Goal: Task Accomplishment & Management: Use online tool/utility

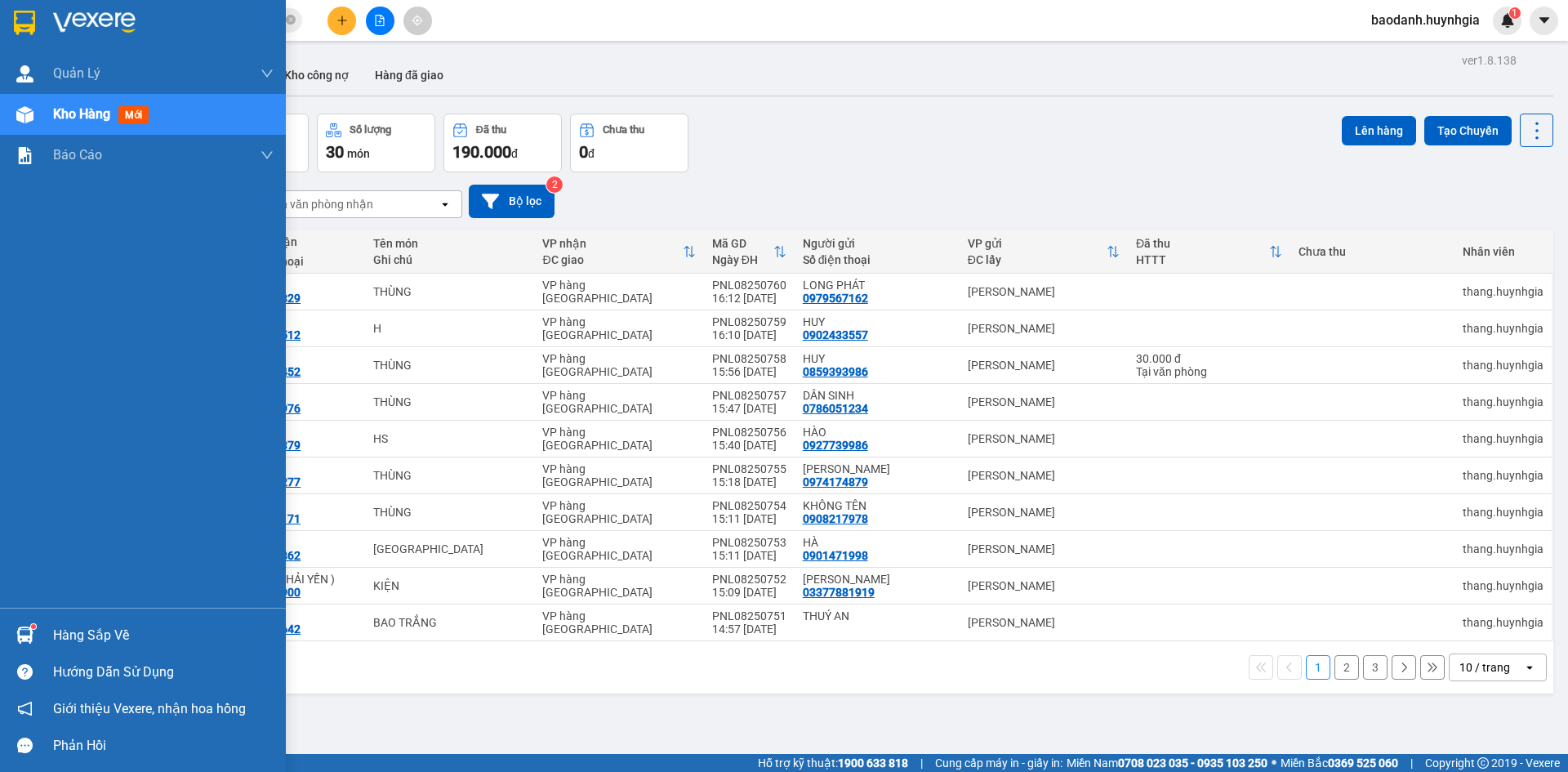
click at [85, 129] on div "Kho hàng mới" at bounding box center [163, 114] width 221 height 41
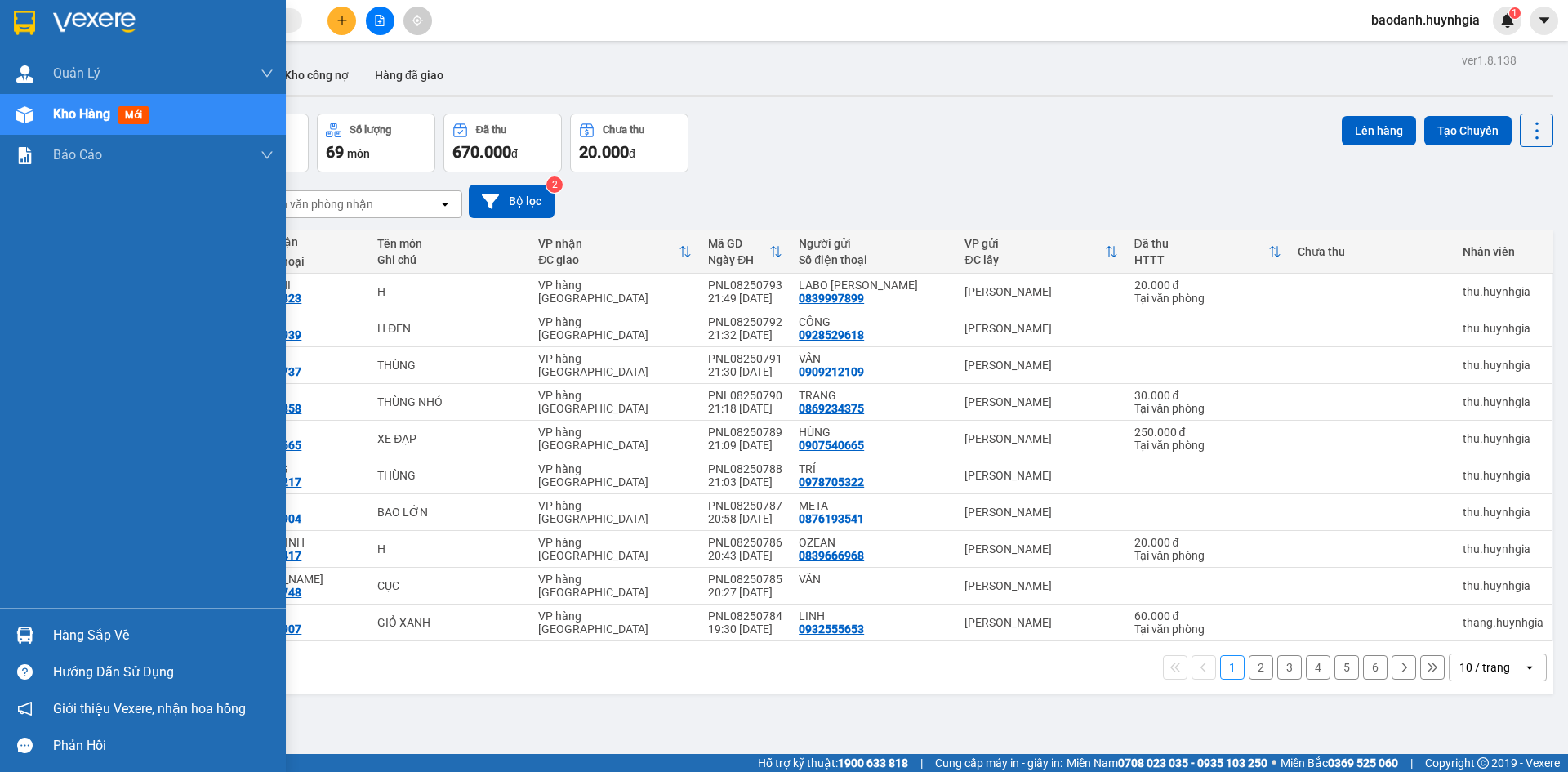
click at [29, 631] on img at bounding box center [25, 634] width 17 height 17
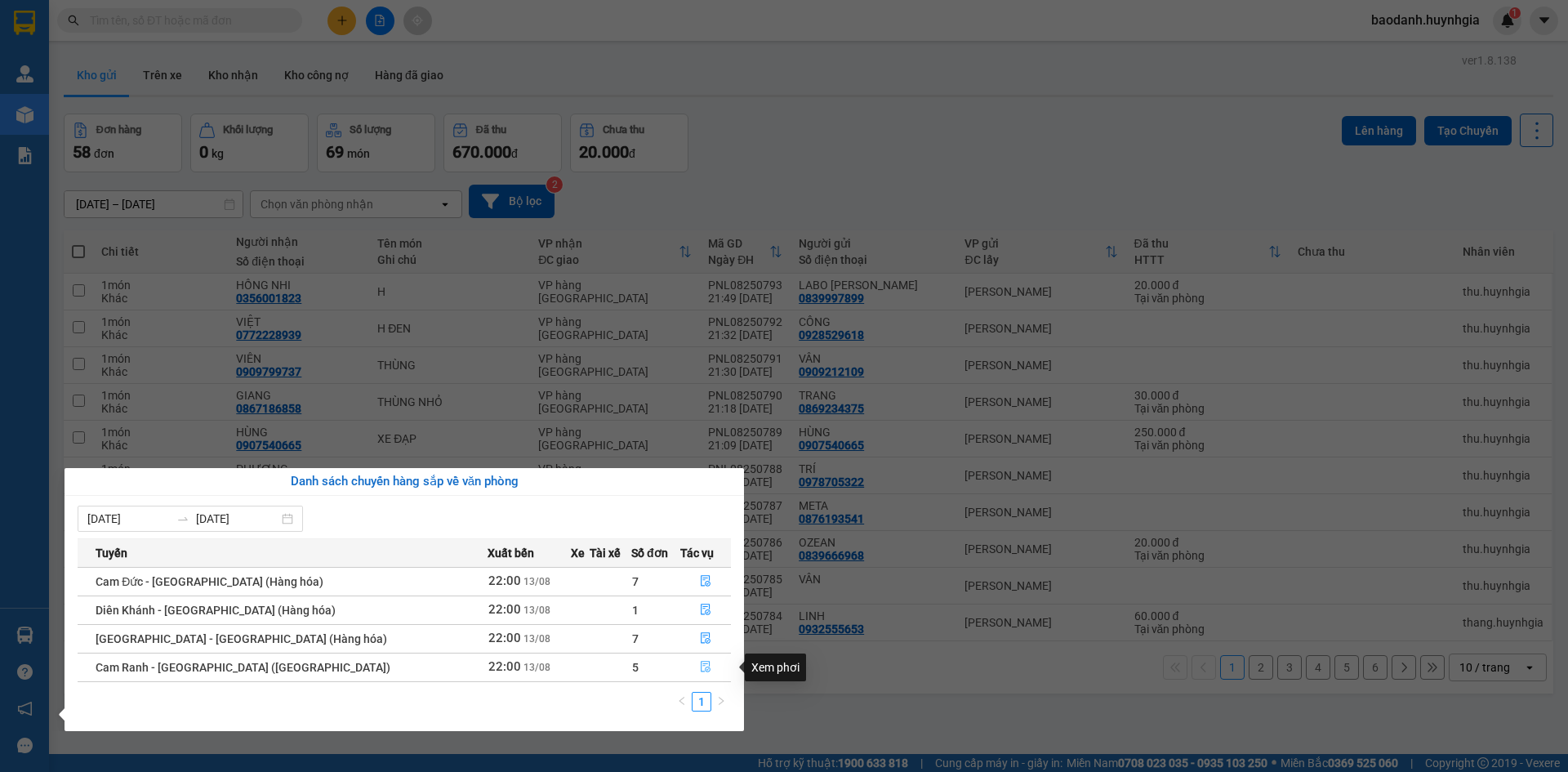
click at [701, 665] on icon "file-done" at bounding box center [706, 667] width 10 height 12
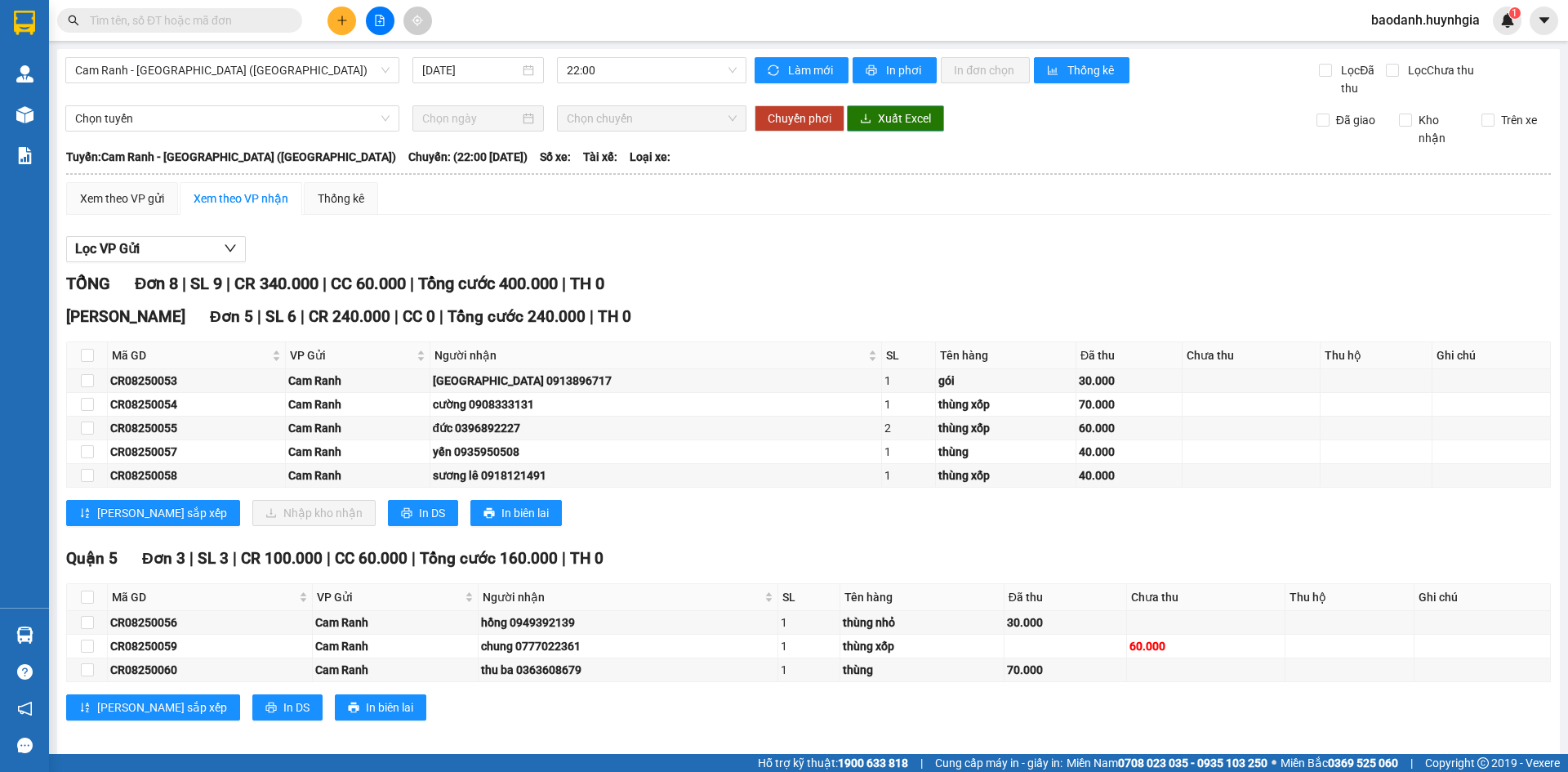
click at [878, 118] on span "Xuất Excel" at bounding box center [904, 119] width 53 height 18
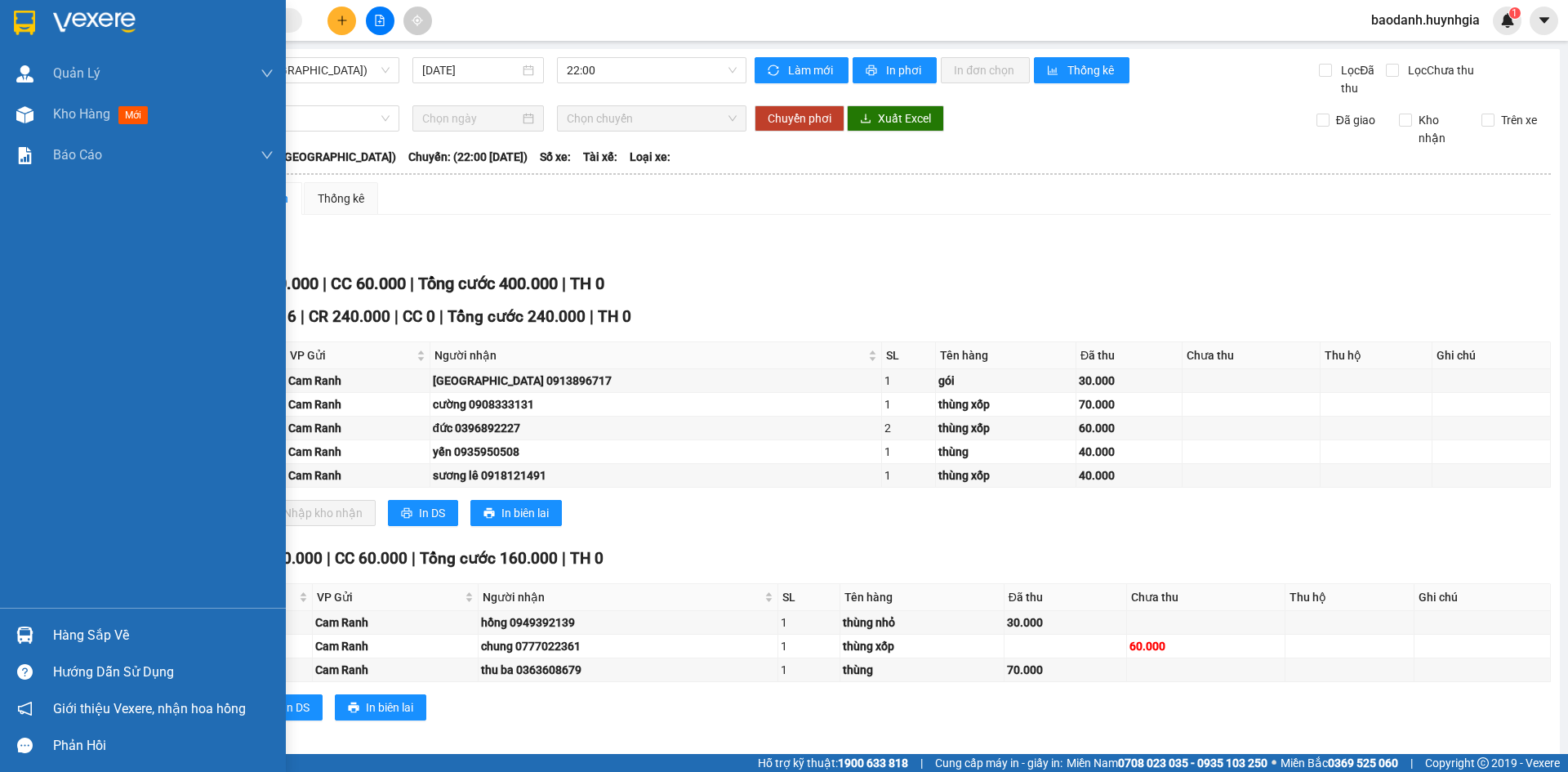
click at [114, 627] on div "Hàng sắp về" at bounding box center [163, 635] width 221 height 25
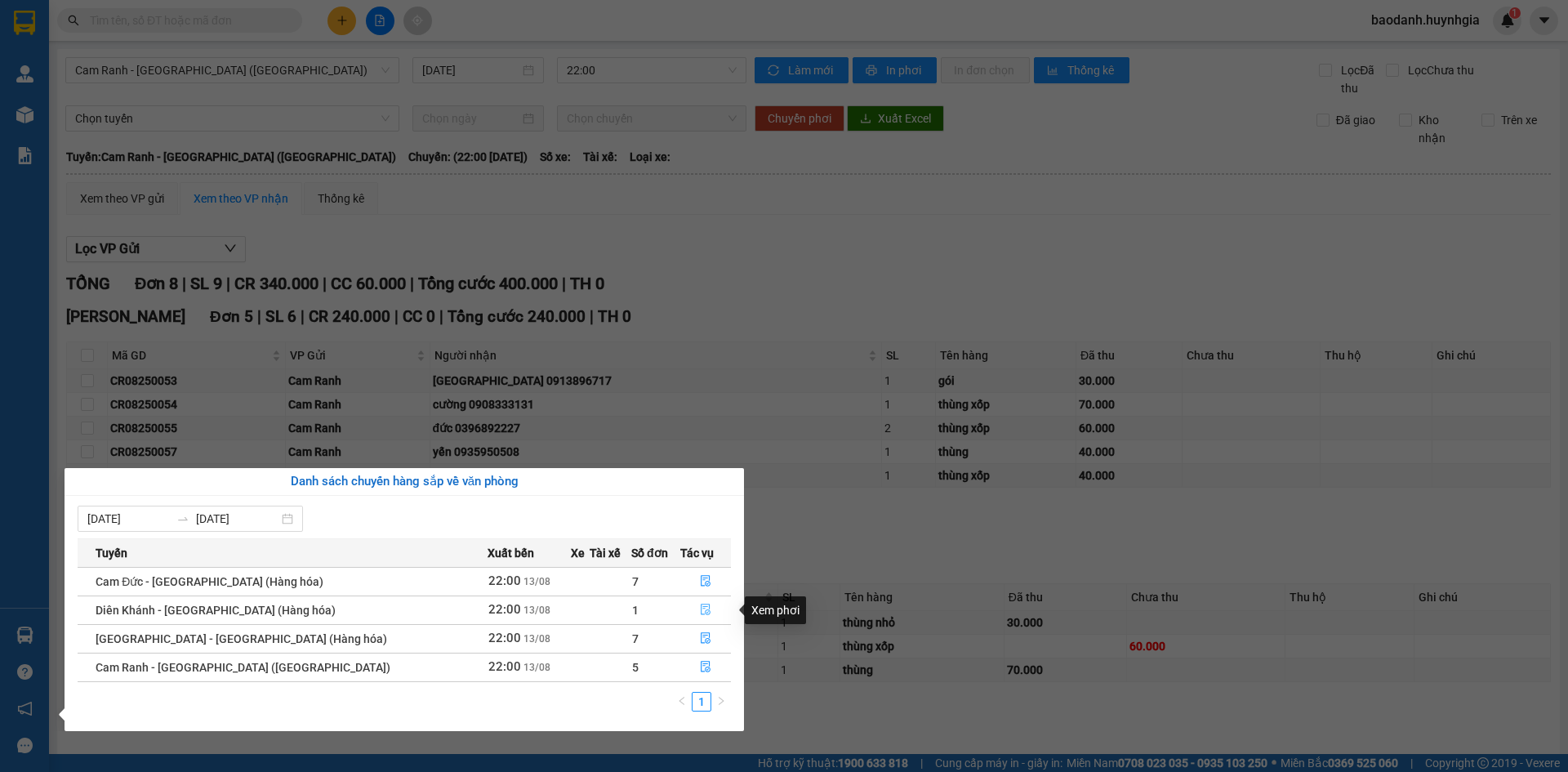
click at [691, 605] on button "button" at bounding box center [706, 610] width 50 height 26
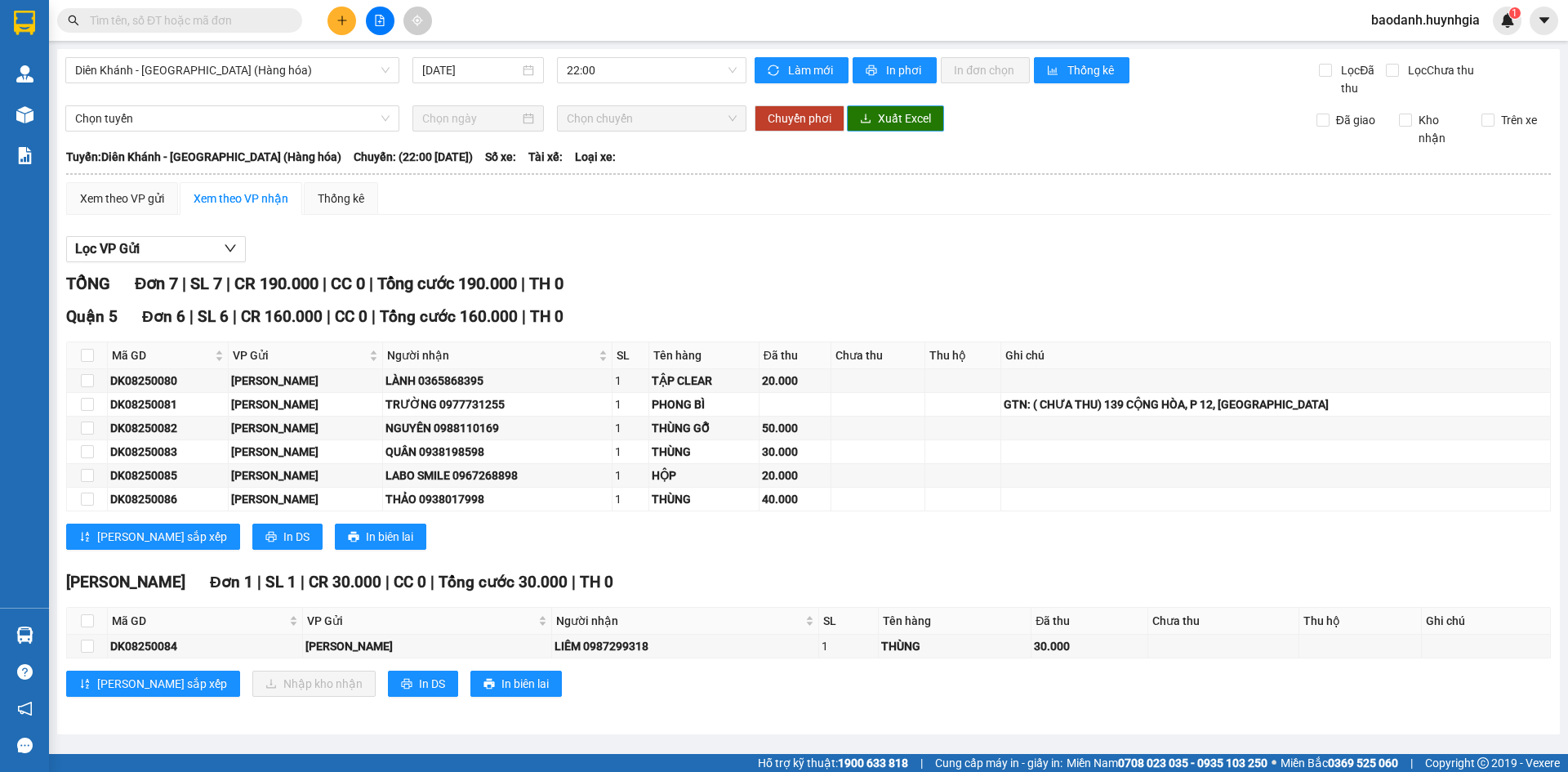
click at [895, 120] on span "Xuất Excel" at bounding box center [904, 119] width 53 height 18
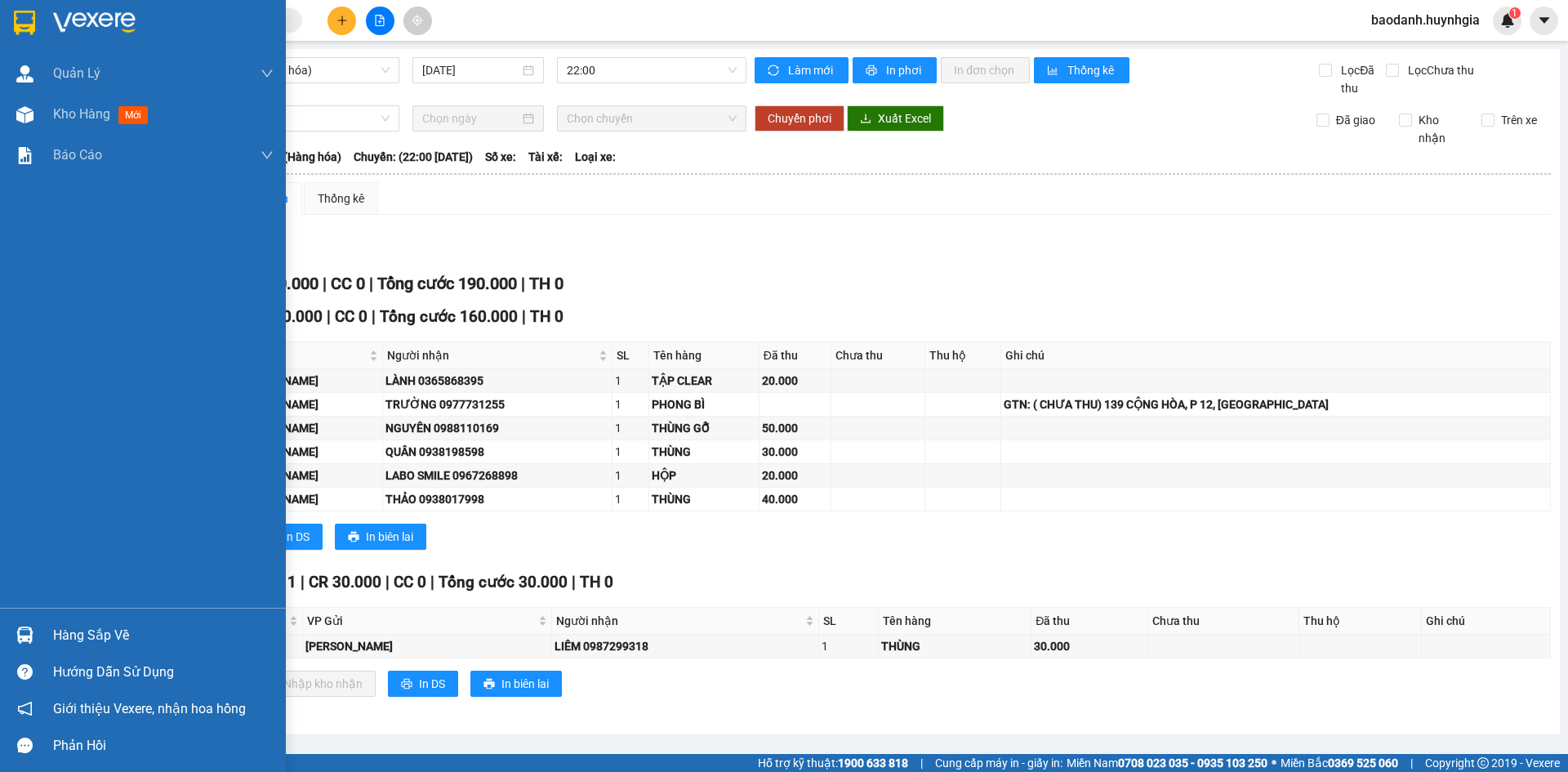
click at [110, 633] on div "Hàng sắp về" at bounding box center [163, 635] width 221 height 25
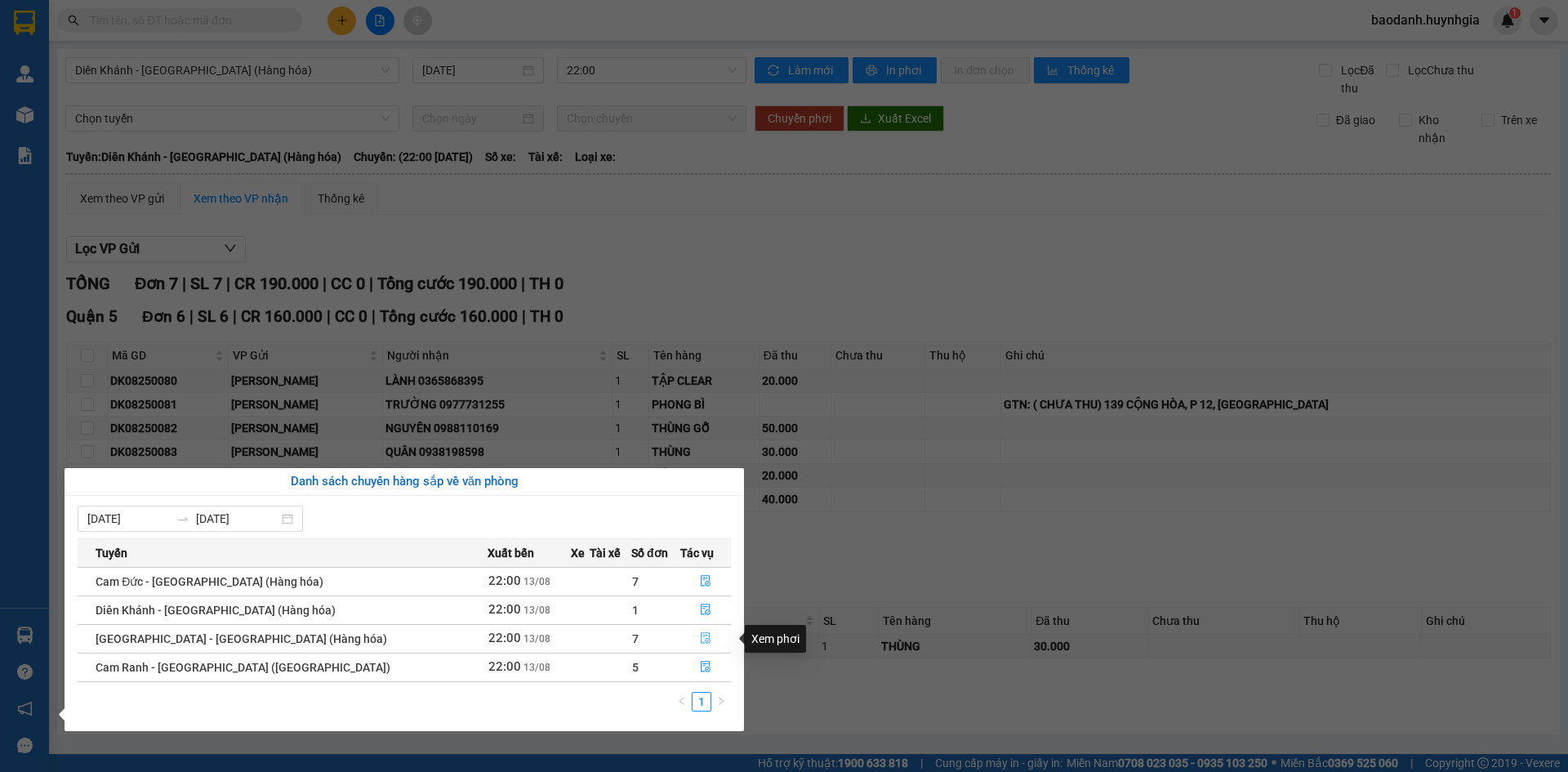
click at [700, 633] on icon "file-done" at bounding box center [706, 638] width 12 height 12
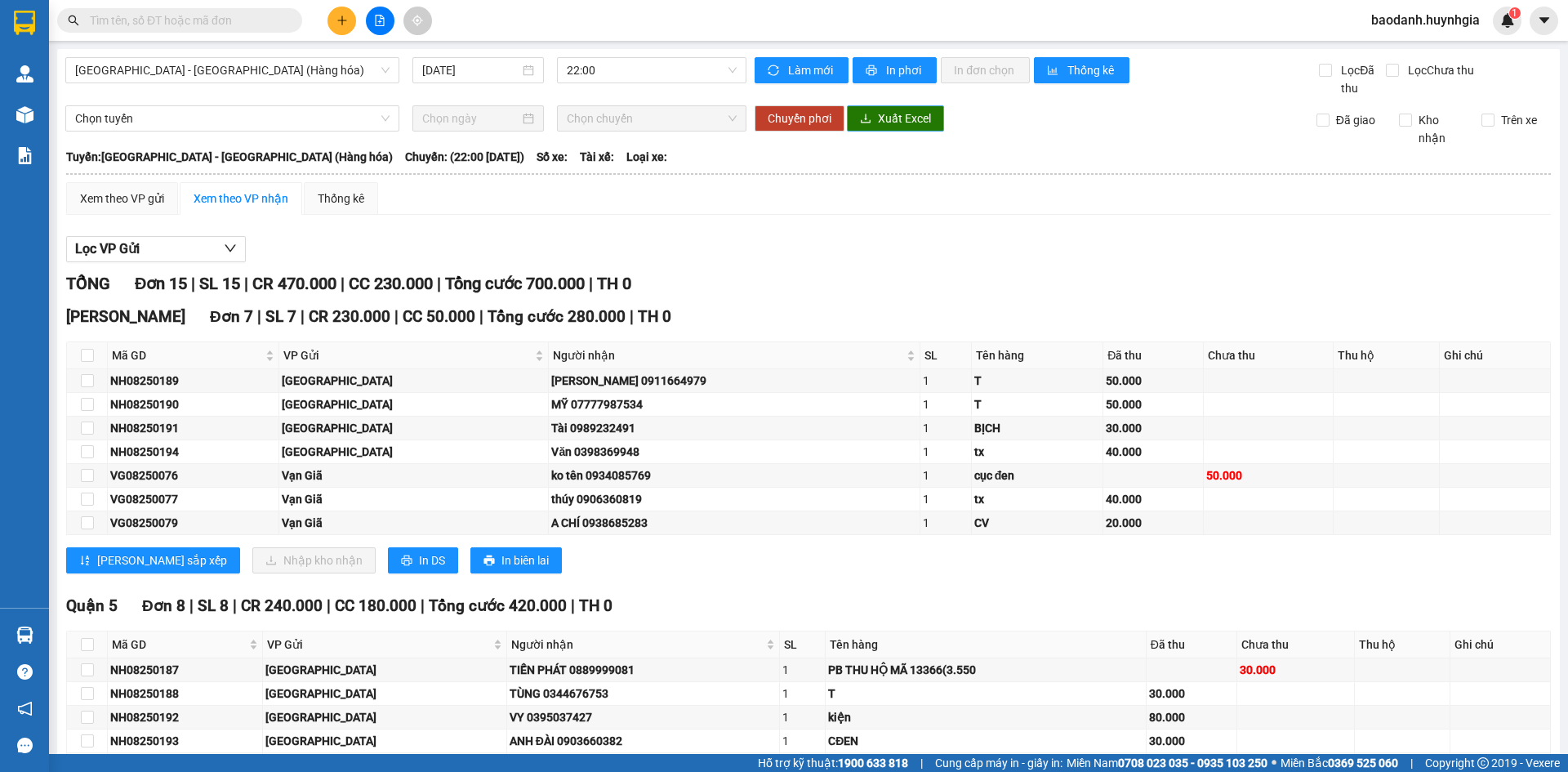
click at [901, 126] on span "Xuất Excel" at bounding box center [904, 119] width 53 height 18
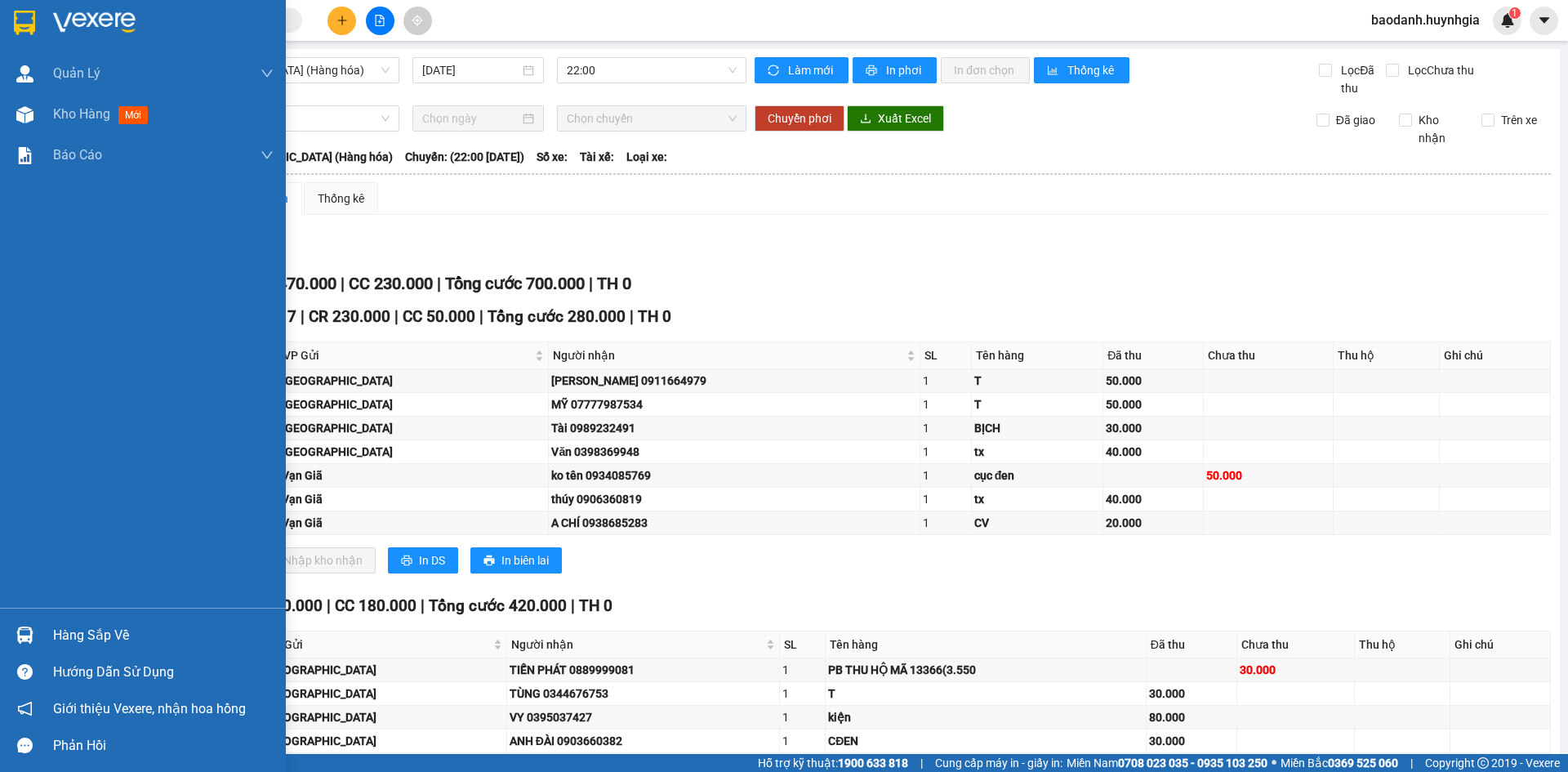
click at [112, 633] on div "Hàng sắp về" at bounding box center [163, 635] width 221 height 25
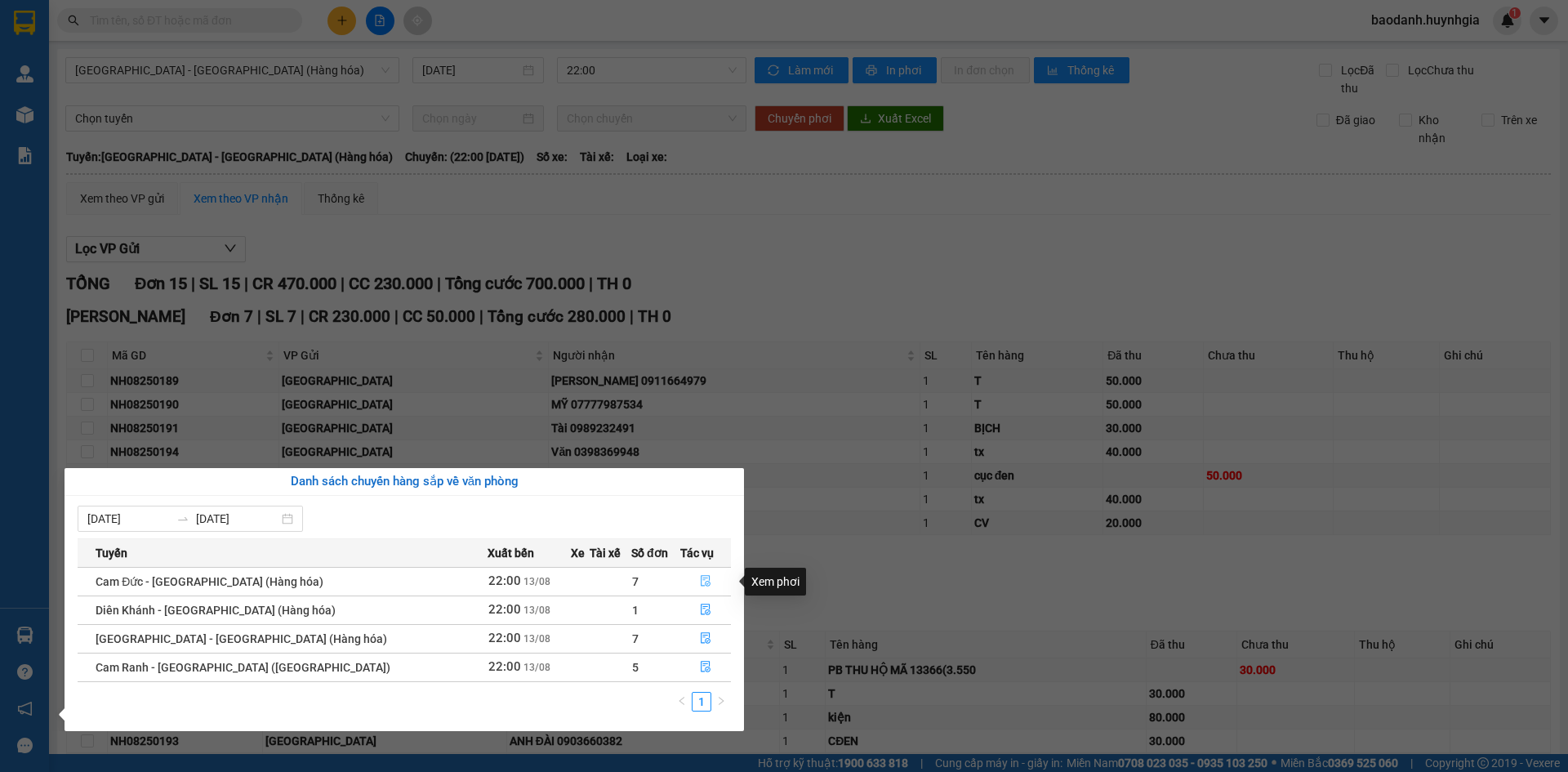
click at [700, 581] on icon "file-done" at bounding box center [706, 580] width 12 height 12
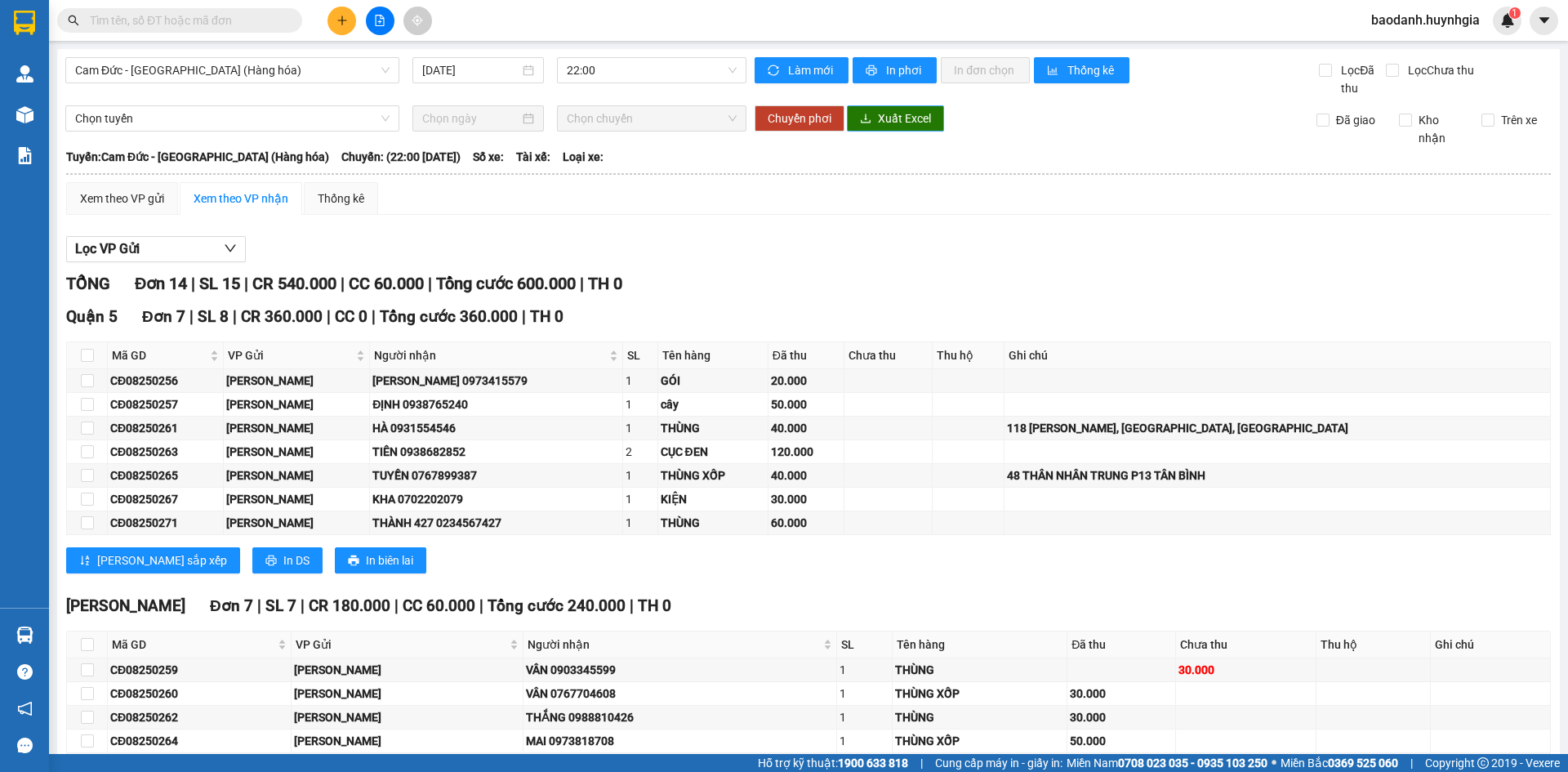
click at [898, 109] on button "Xuất Excel" at bounding box center [895, 118] width 97 height 26
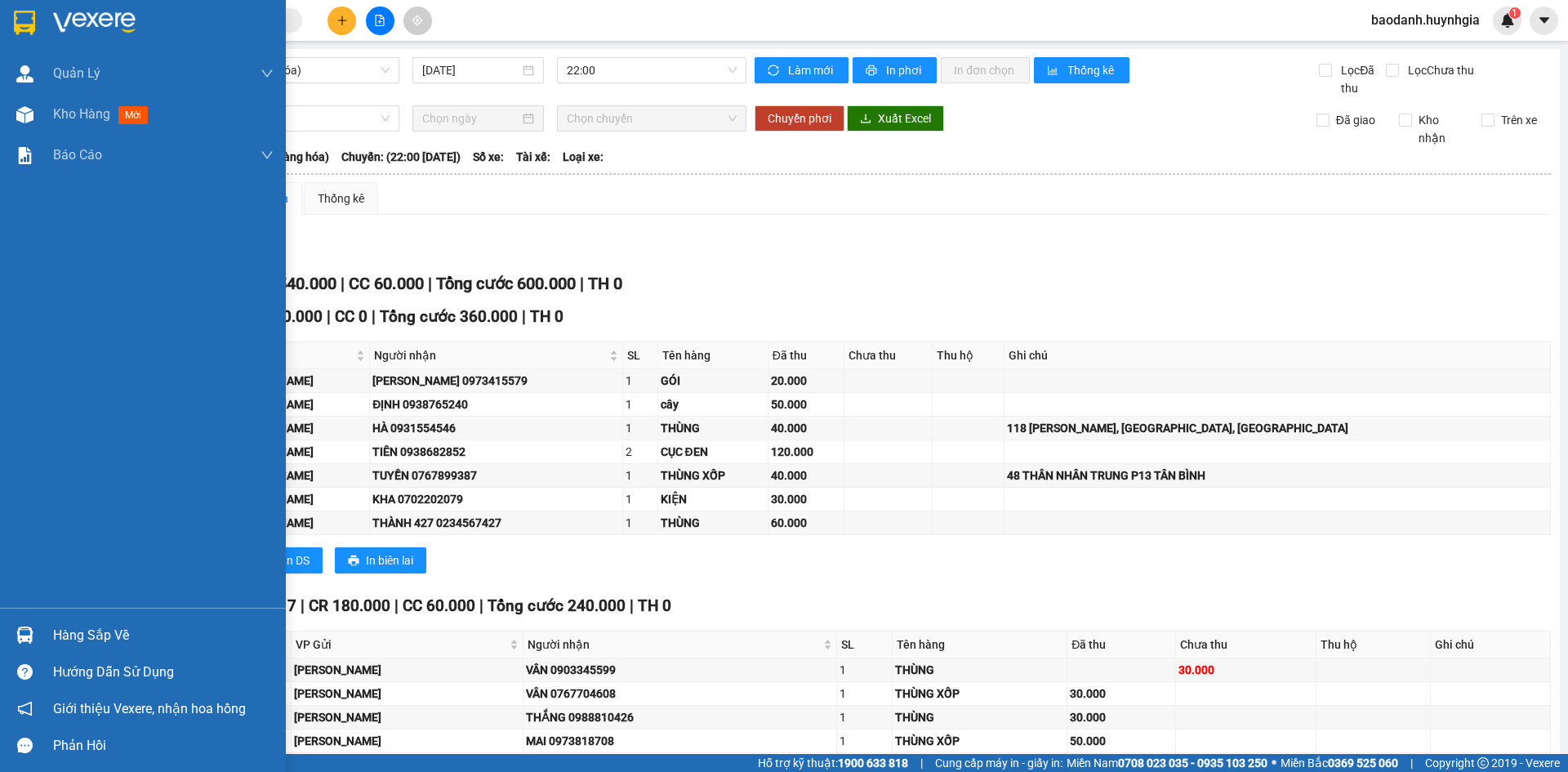
click at [68, 631] on div "Hàng sắp về" at bounding box center [163, 635] width 221 height 25
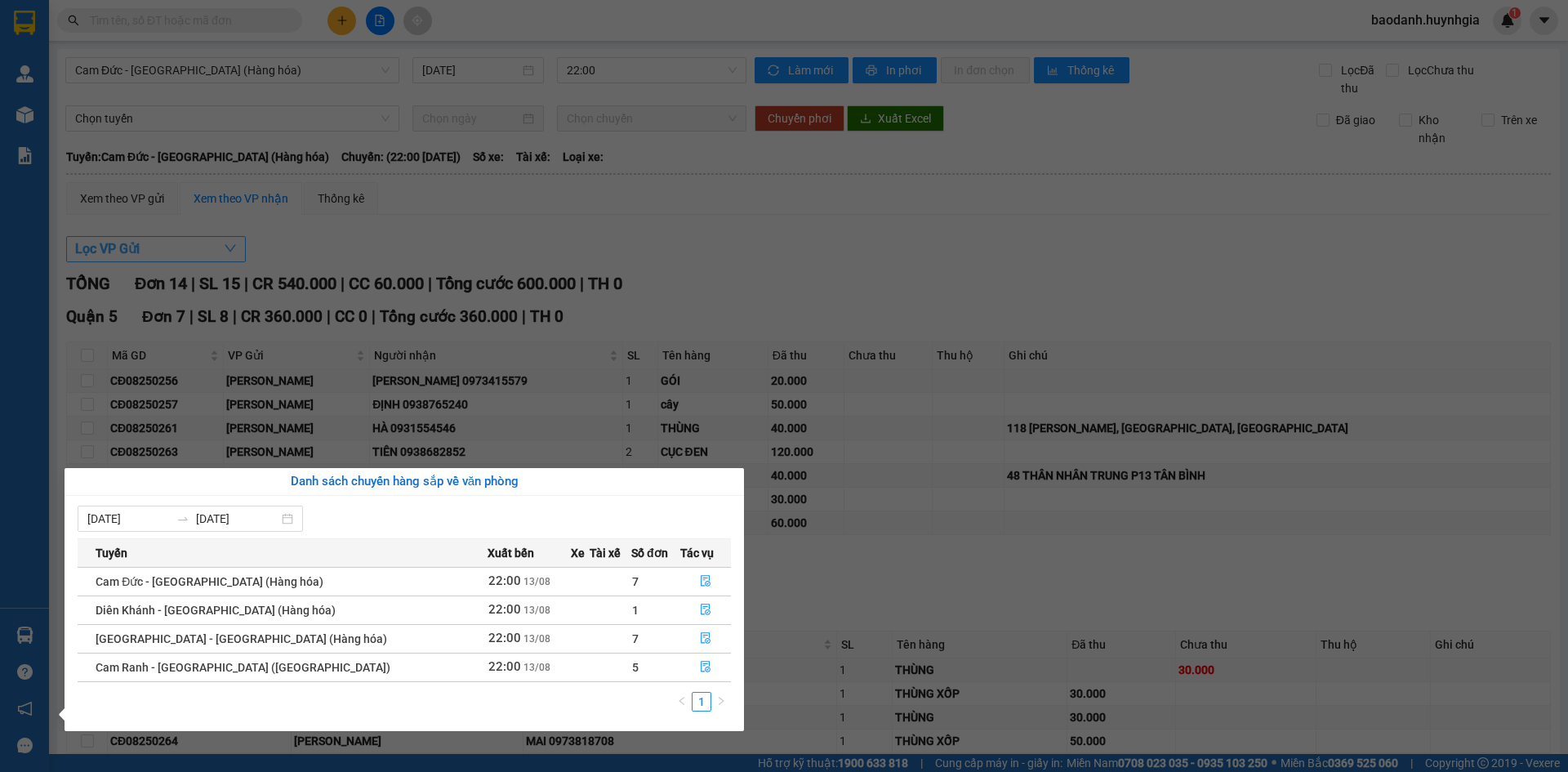
drag, startPoint x: 170, startPoint y: 280, endPoint x: 168, endPoint y: 257, distance: 23.1
click at [168, 257] on section "Kết quả tìm kiếm ( 0 ) Bộ lọc No Data baodanh.huynhgia 1 Quản Lý Quản lý khách …" at bounding box center [784, 386] width 1568 height 772
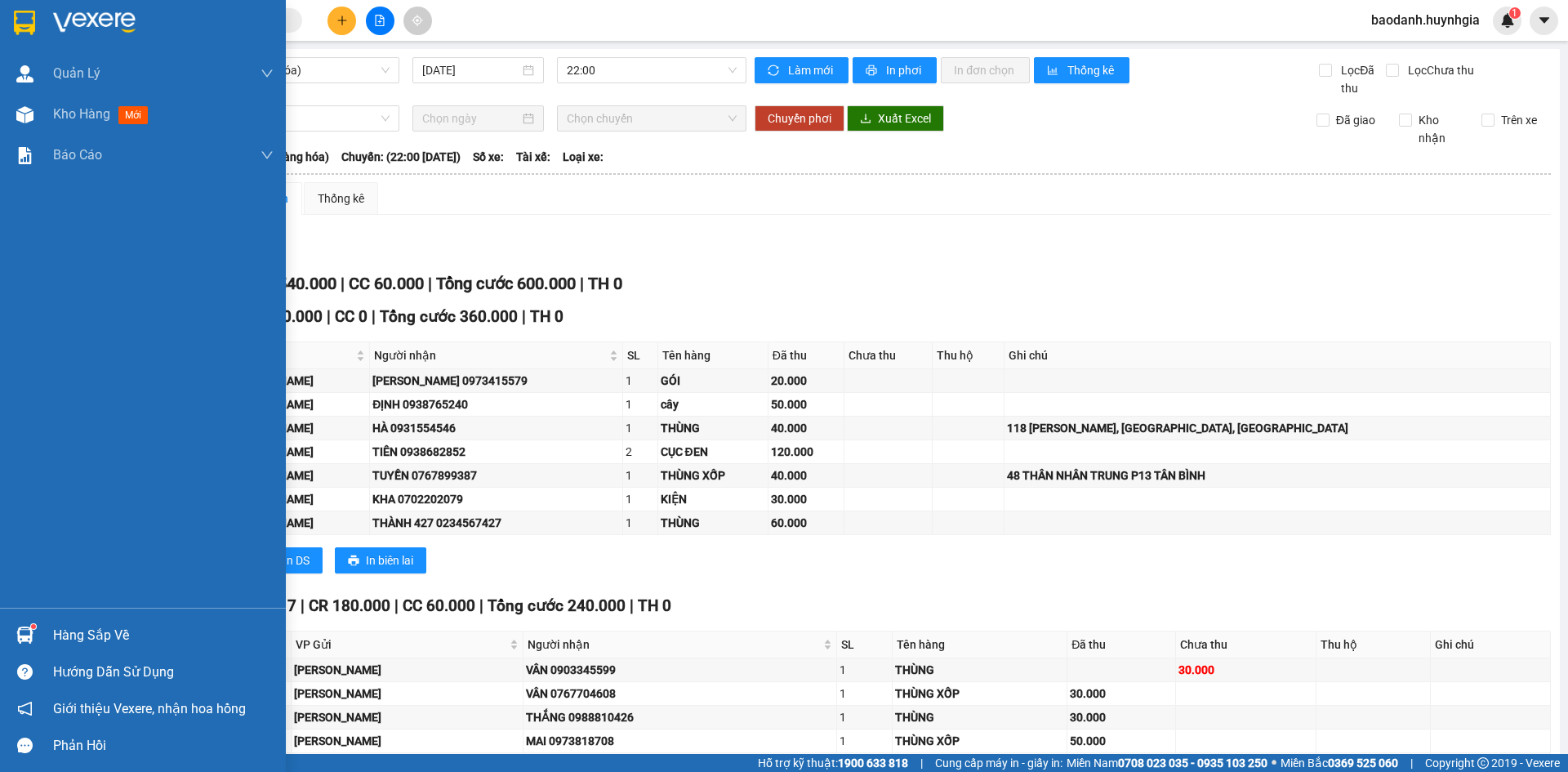
click at [82, 637] on div "Hàng sắp về" at bounding box center [163, 635] width 221 height 25
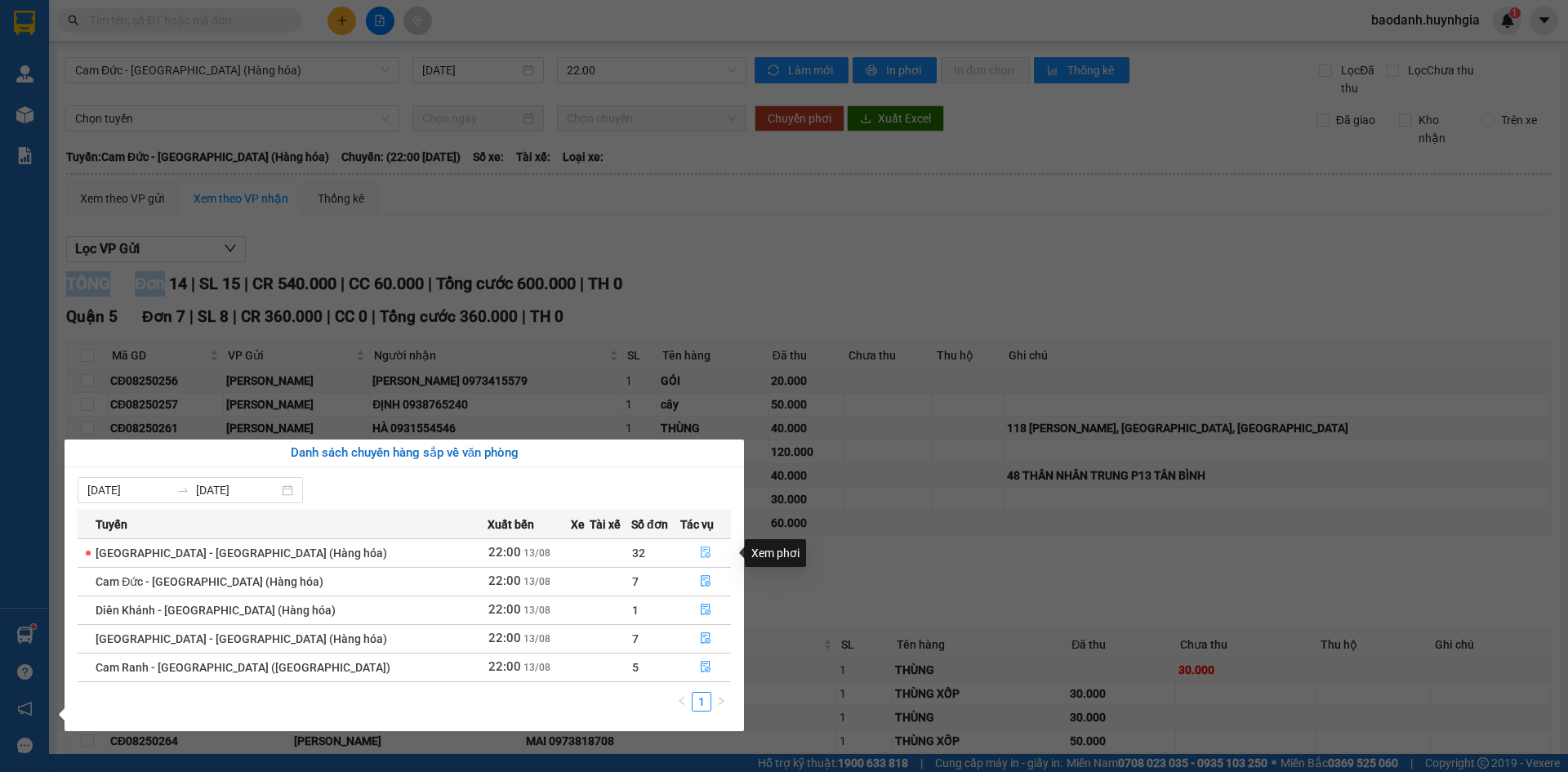
click at [700, 548] on icon "file-done" at bounding box center [706, 552] width 12 height 12
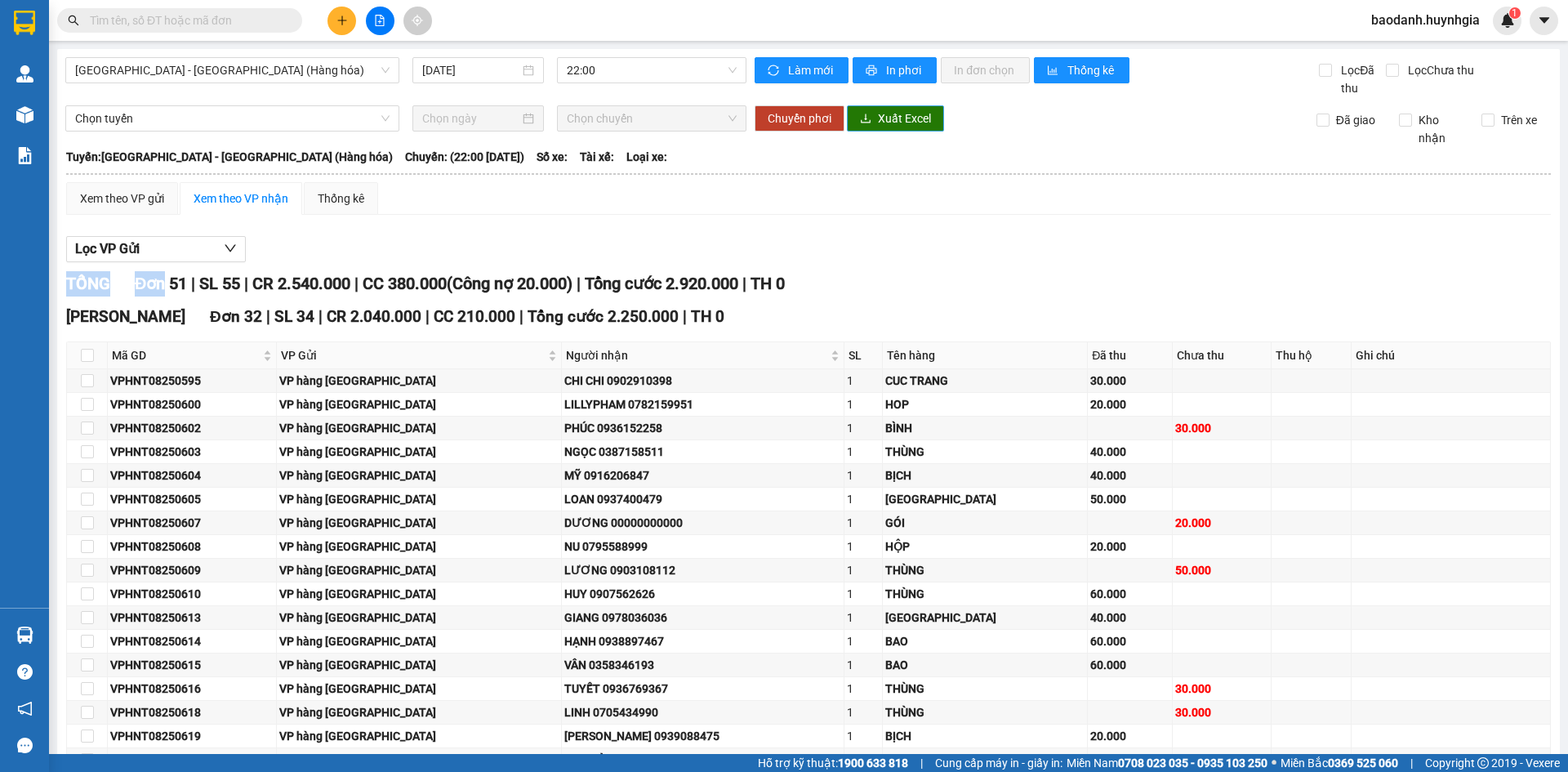
click at [871, 118] on button "Xuất Excel" at bounding box center [895, 118] width 97 height 26
